Goal: Information Seeking & Learning: Learn about a topic

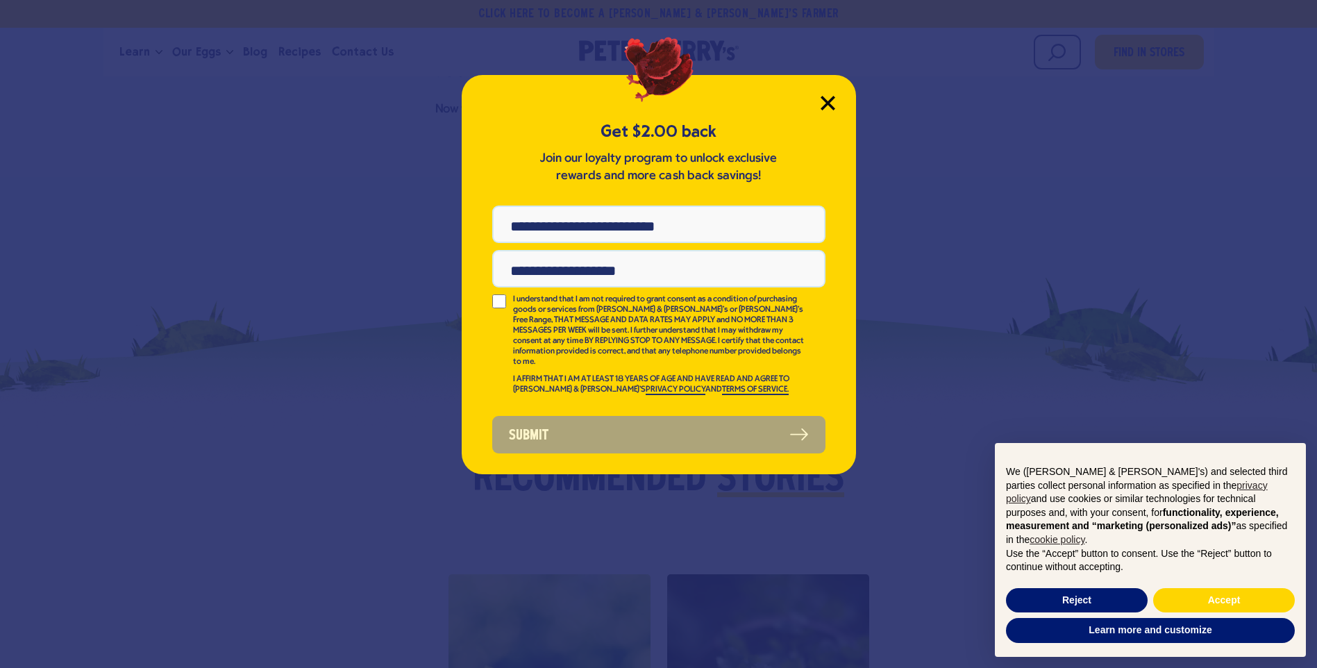
click at [823, 106] on icon "Close Modal" at bounding box center [827, 103] width 12 height 12
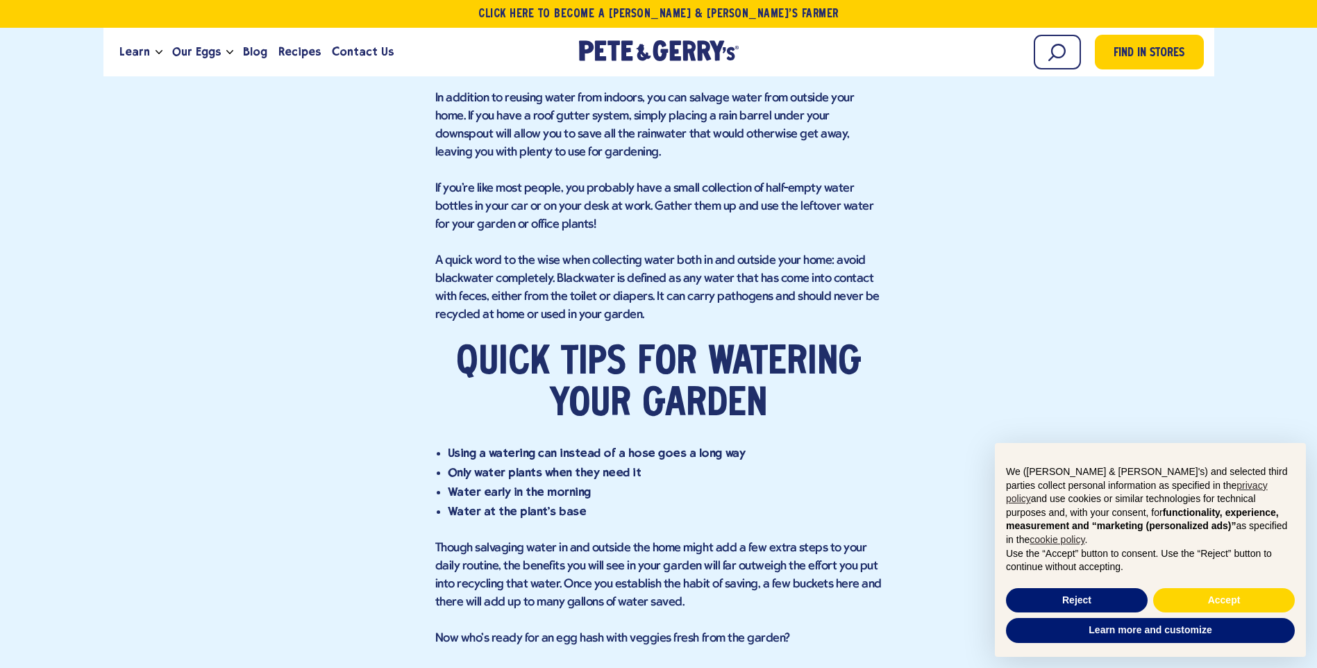
scroll to position [1726, 0]
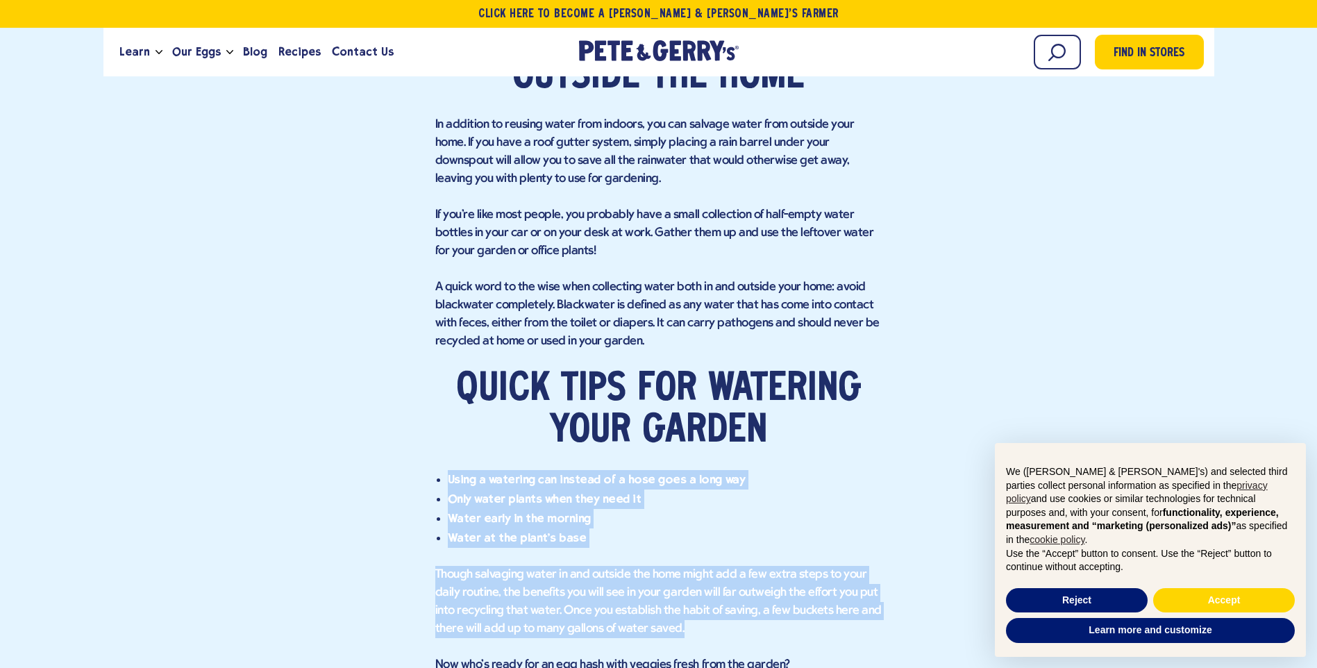
drag, startPoint x: 437, startPoint y: 458, endPoint x: 683, endPoint y: 604, distance: 285.2
copy div "Using a watering can instead of a hose goes a long way Only water plants when t…"
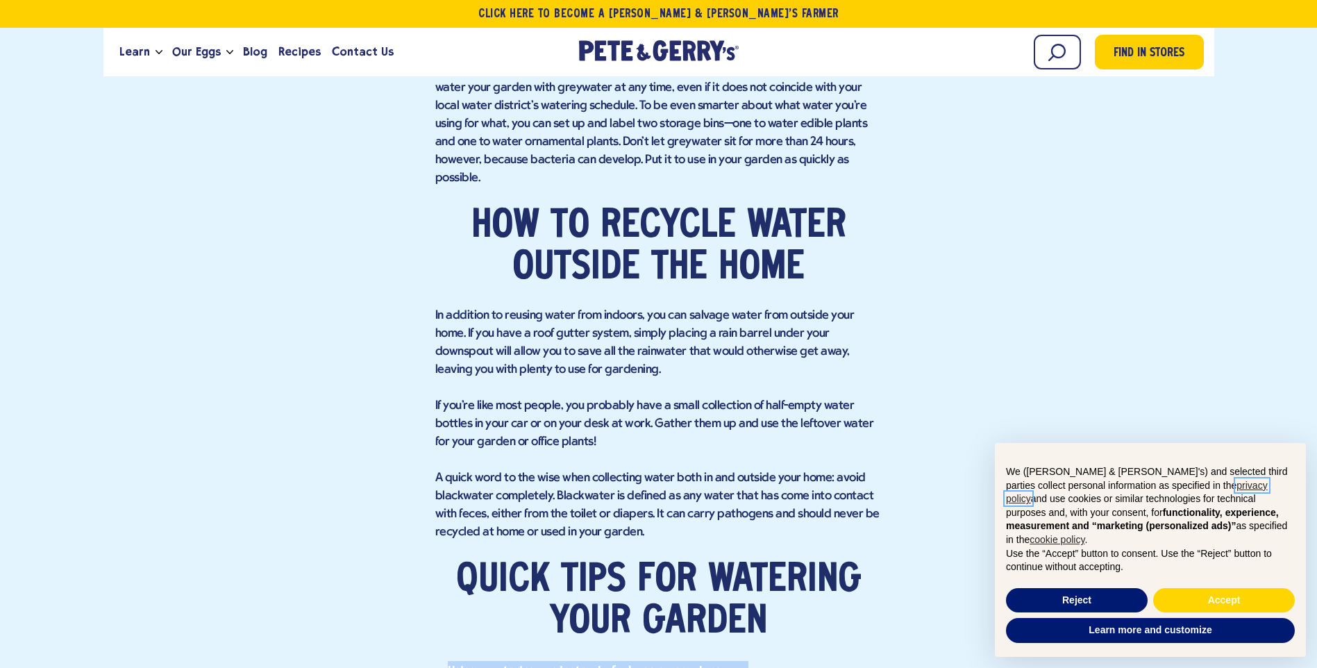
scroll to position [1518, 0]
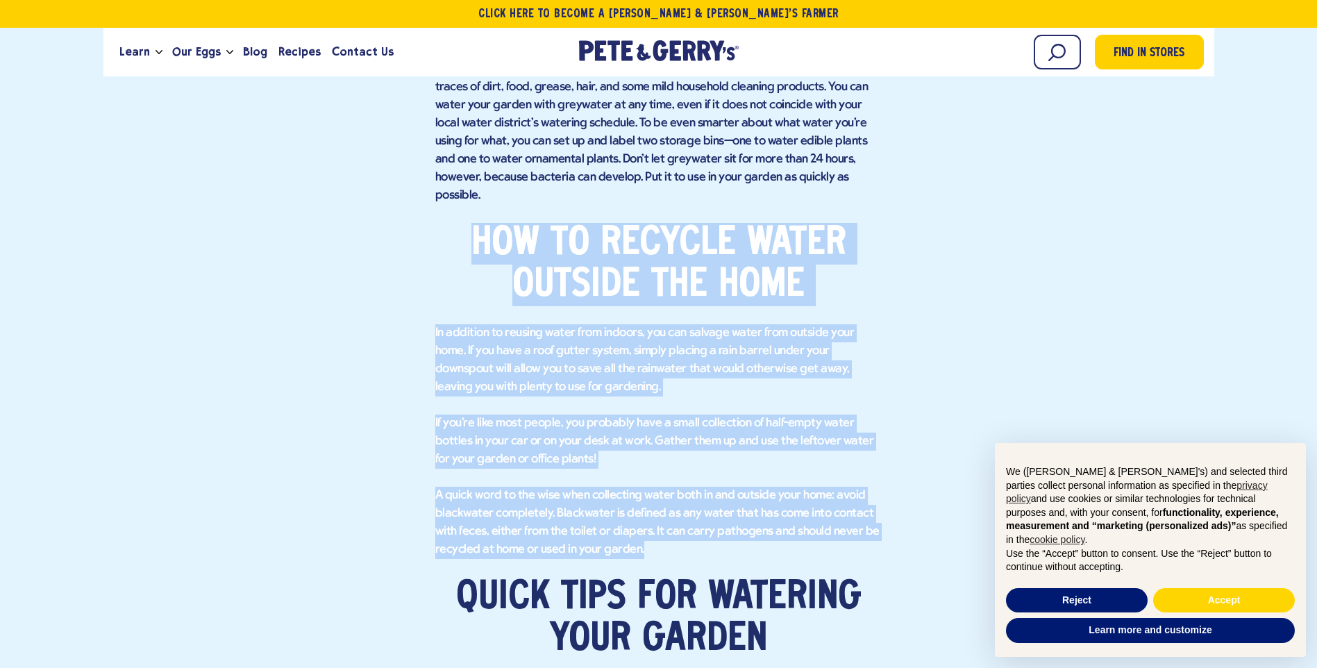
drag, startPoint x: 471, startPoint y: 216, endPoint x: 856, endPoint y: 528, distance: 495.1
click at [856, 528] on div "Smart Tips for Your Summer Garden Turning on the hose may be the easiest method…" at bounding box center [658, 161] width 447 height 1443
copy div "How to recycle water outside the home In addition to reusing water from indoors…"
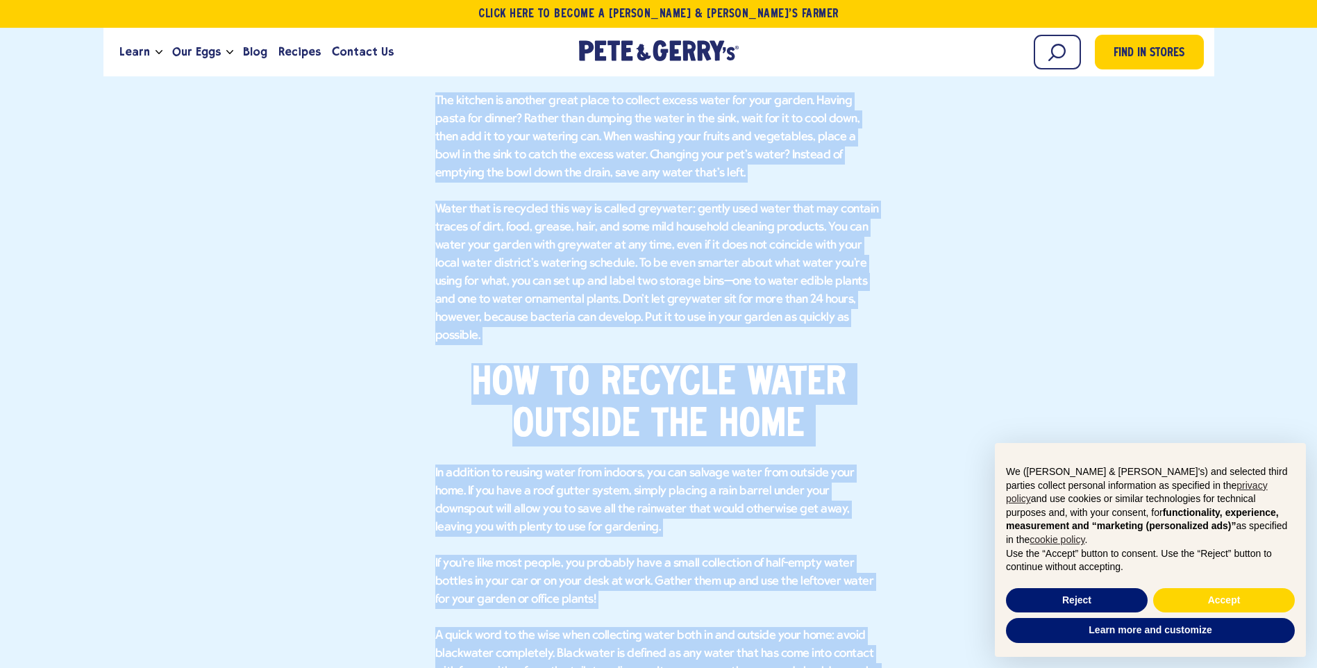
scroll to position [1462, 0]
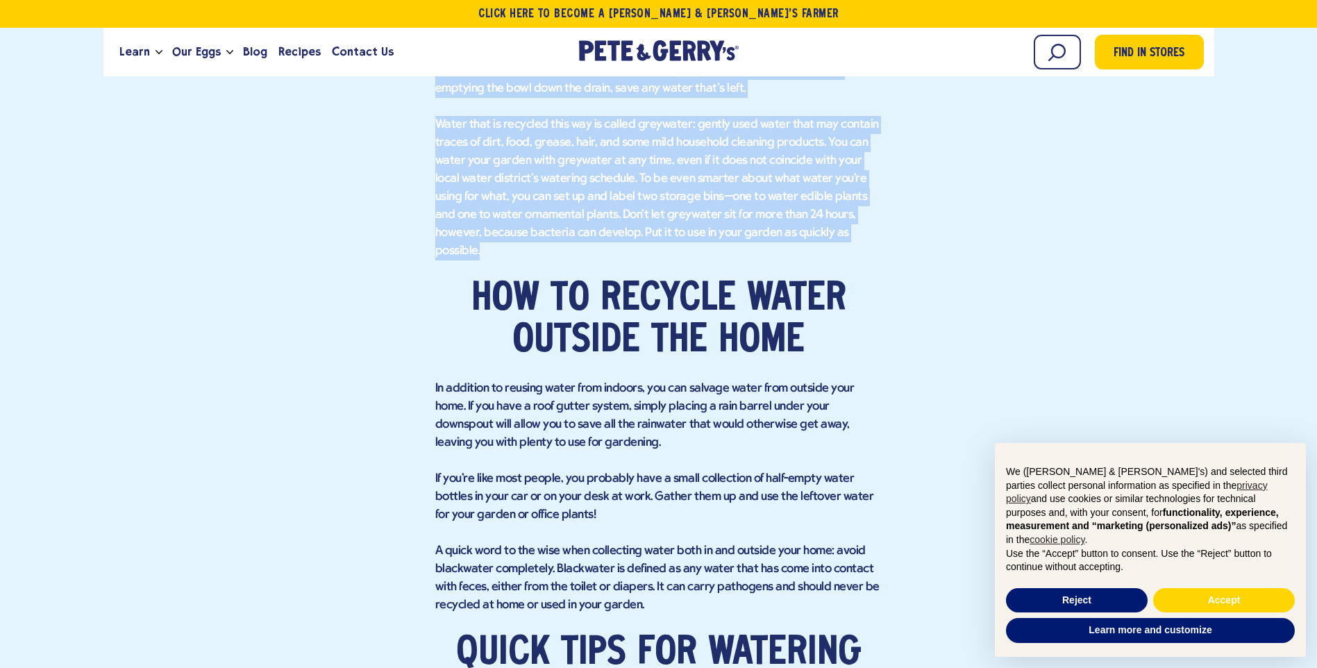
drag, startPoint x: 440, startPoint y: 303, endPoint x: 837, endPoint y: 225, distance: 405.5
click at [837, 225] on div "Smart Tips for Your Summer Garden Turning on the hose may be the easiest method…" at bounding box center [658, 216] width 447 height 1443
copy div "Lor ip dolorsi ametc ad eli sedd Eiusm’t in utla et dolor mag ali eni ad mini v…"
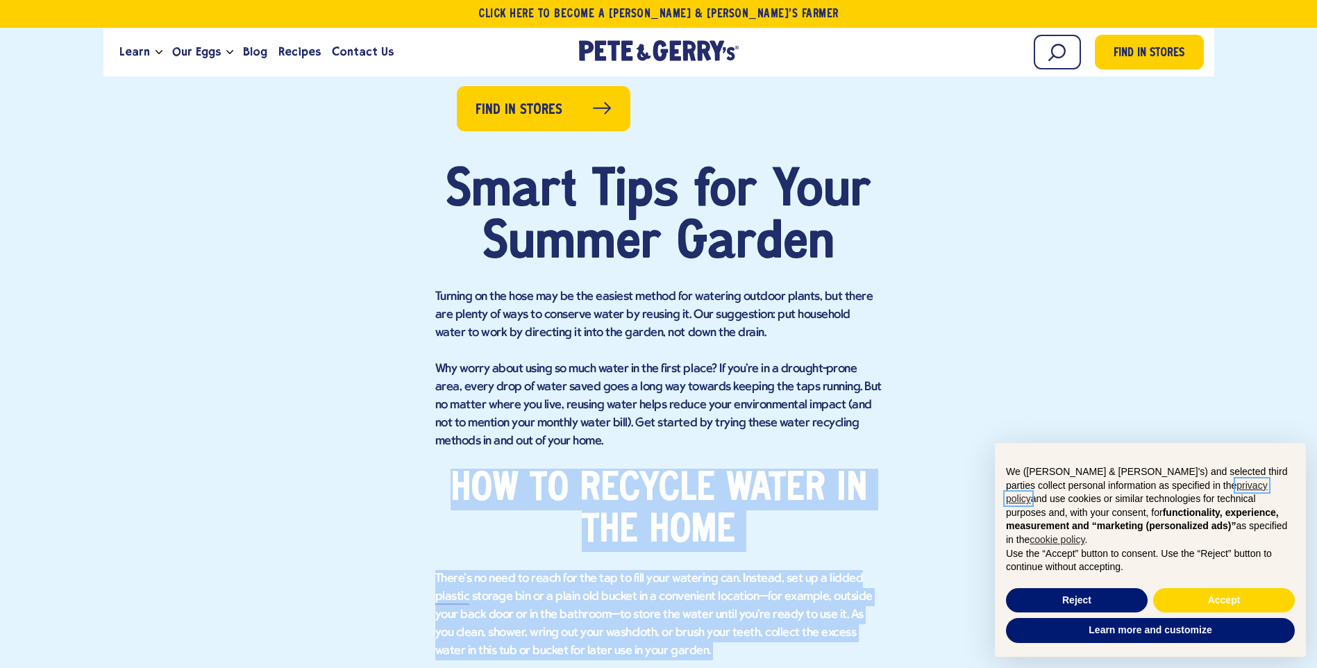
scroll to position [768, 0]
